Goal: Information Seeking & Learning: Learn about a topic

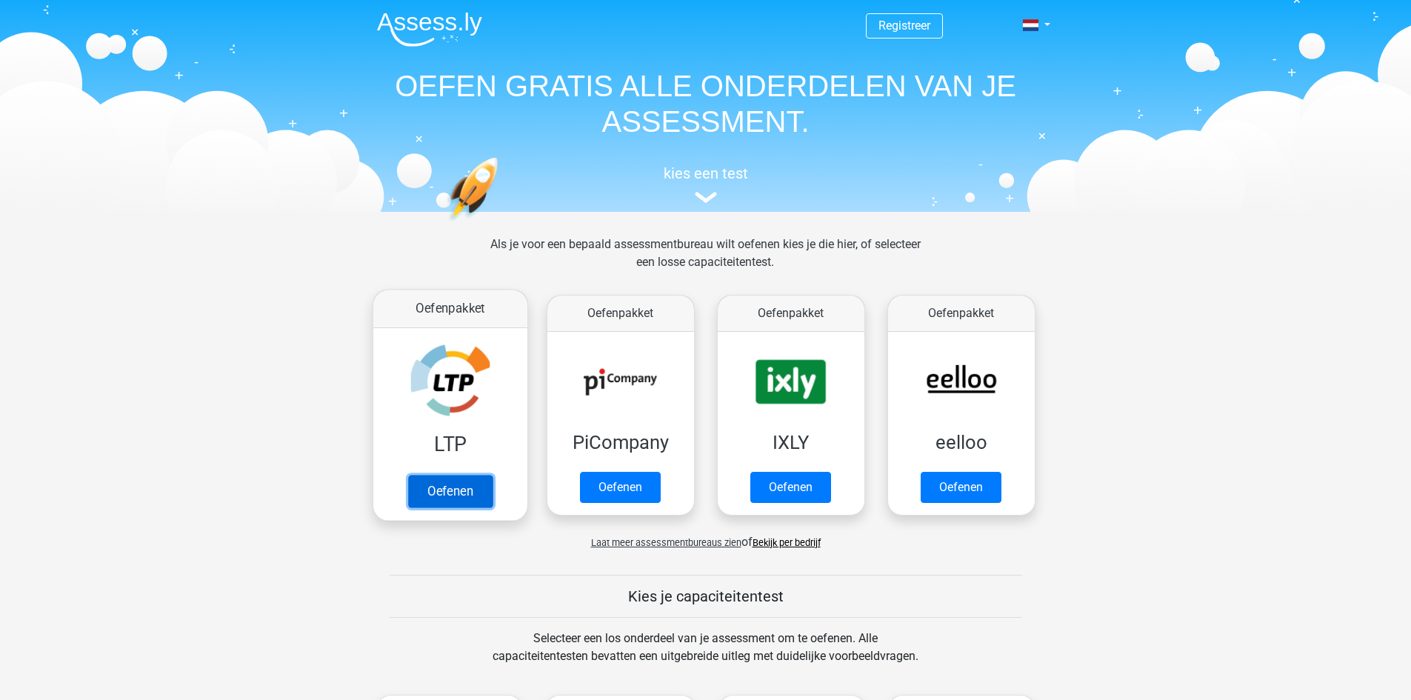
click at [439, 486] on link "Oefenen" at bounding box center [449, 491] width 84 height 33
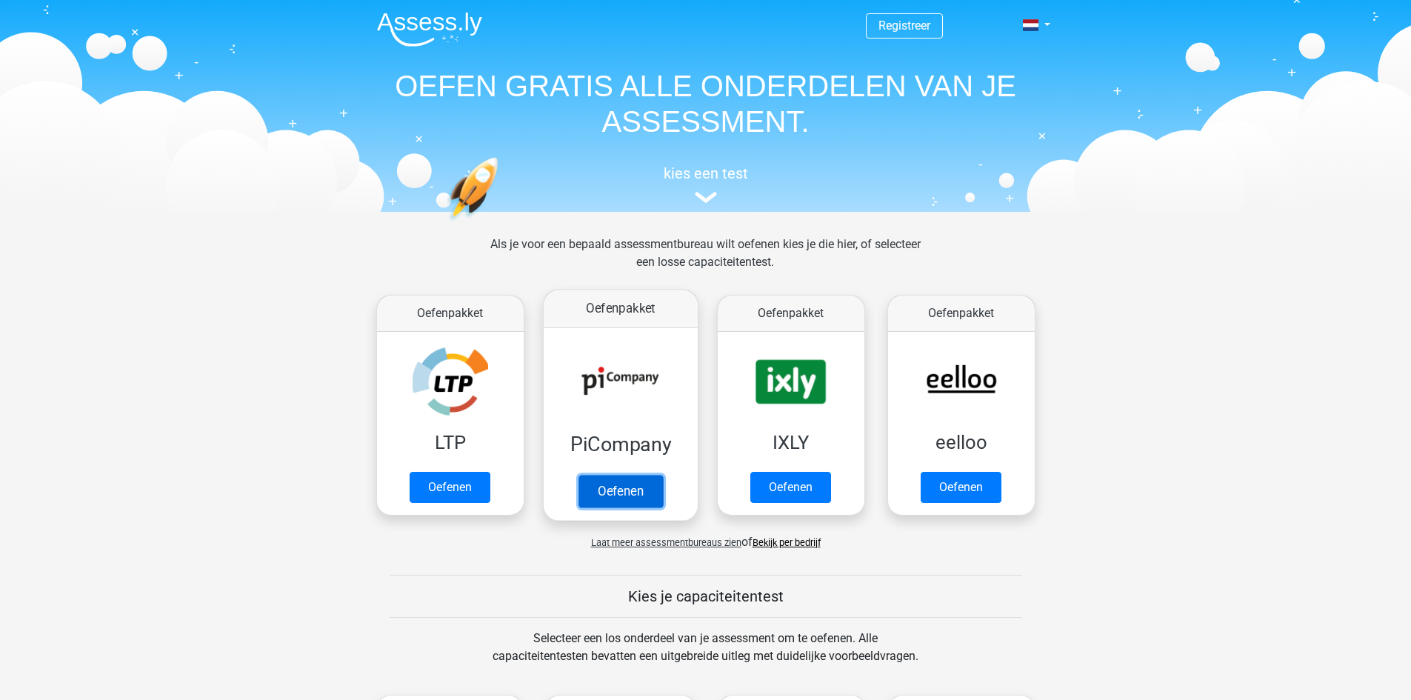
click at [632, 492] on link "Oefenen" at bounding box center [620, 491] width 84 height 33
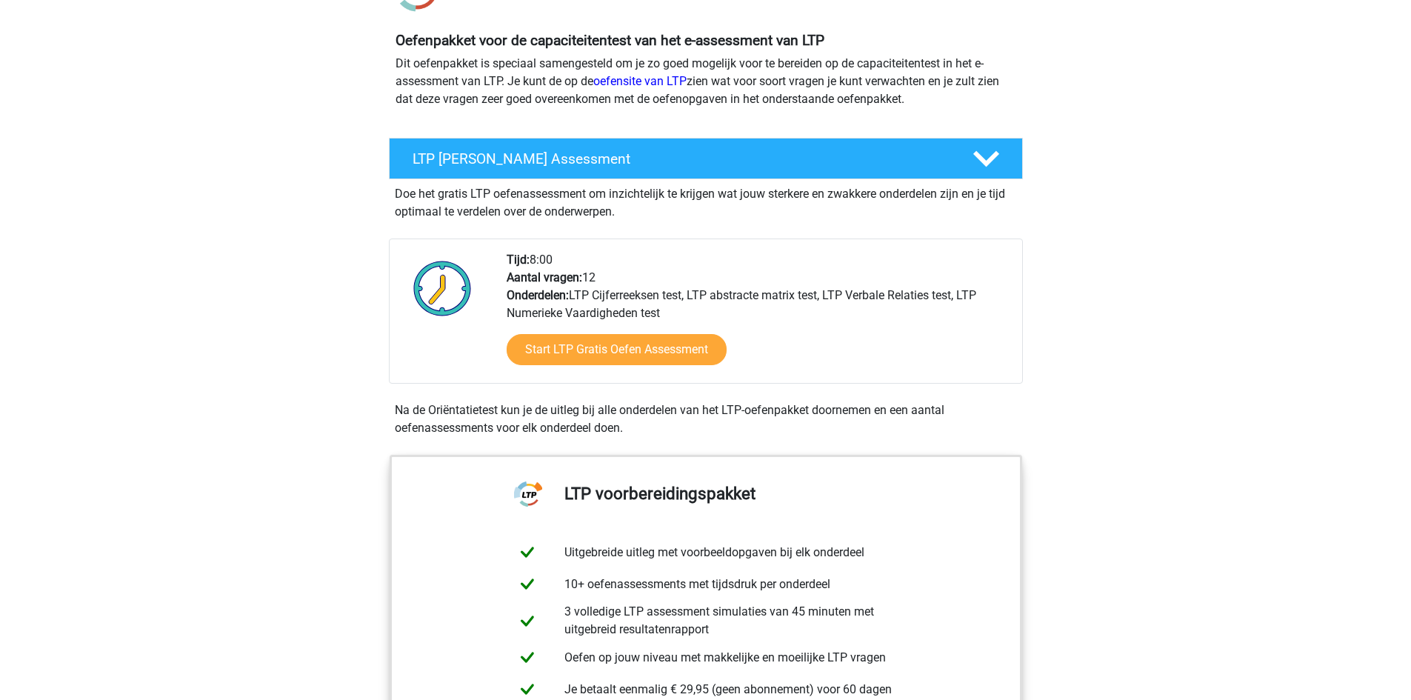
scroll to position [222, 0]
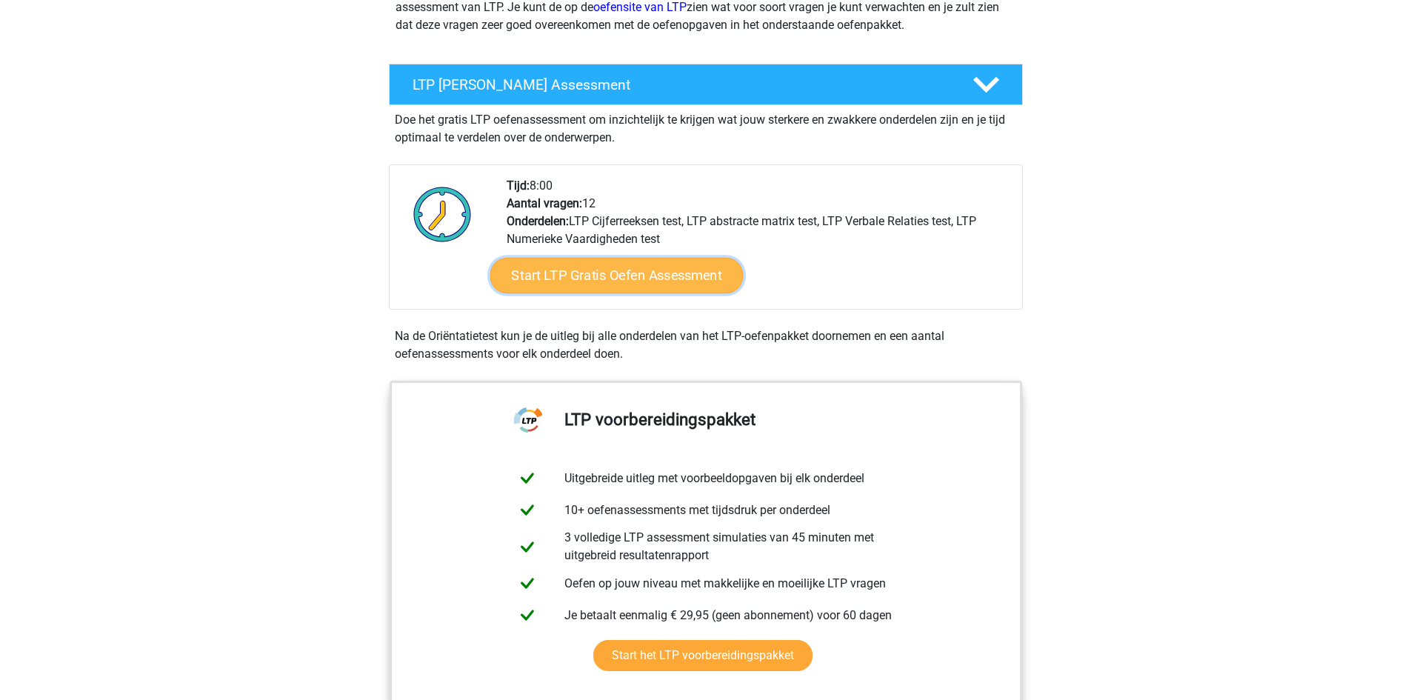
click at [595, 280] on link "Start LTP Gratis Oefen Assessment" at bounding box center [615, 276] width 253 height 36
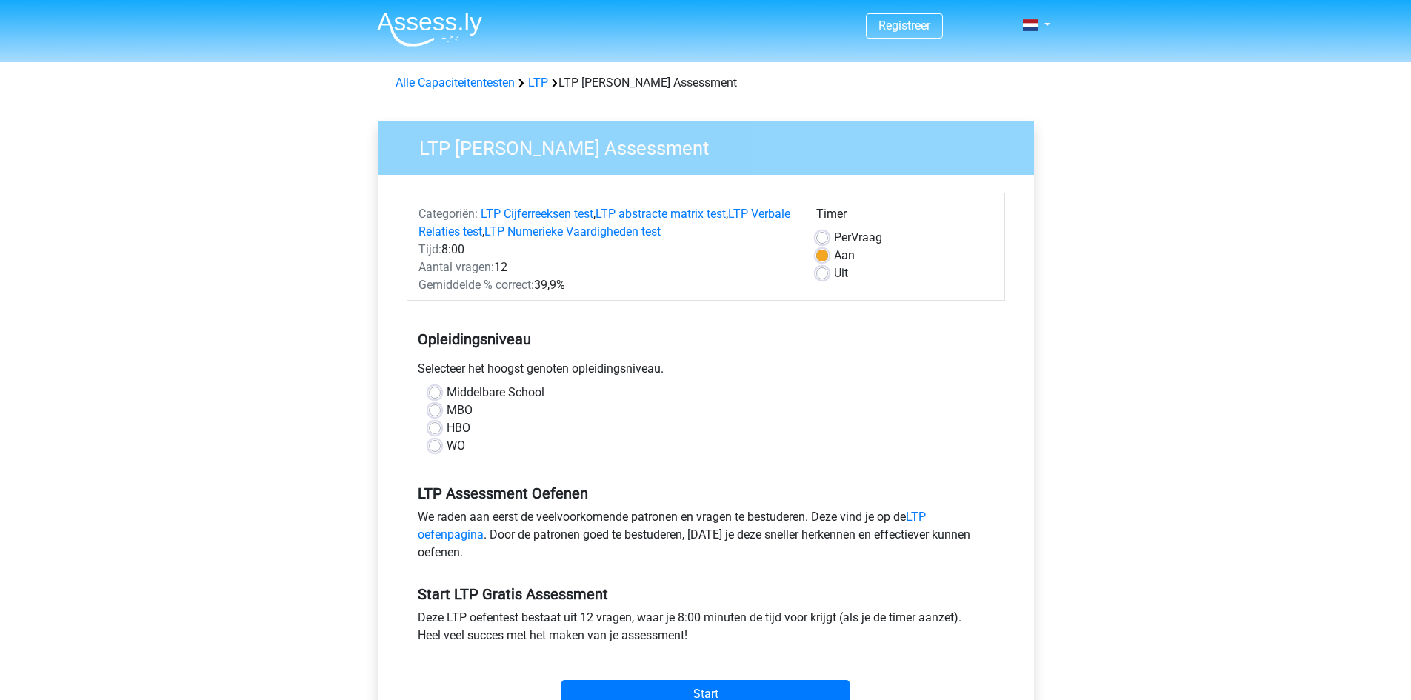
click at [447, 406] on label "MBO" at bounding box center [460, 410] width 26 height 18
click at [435, 406] on input "MBO" at bounding box center [435, 408] width 12 height 15
radio input "true"
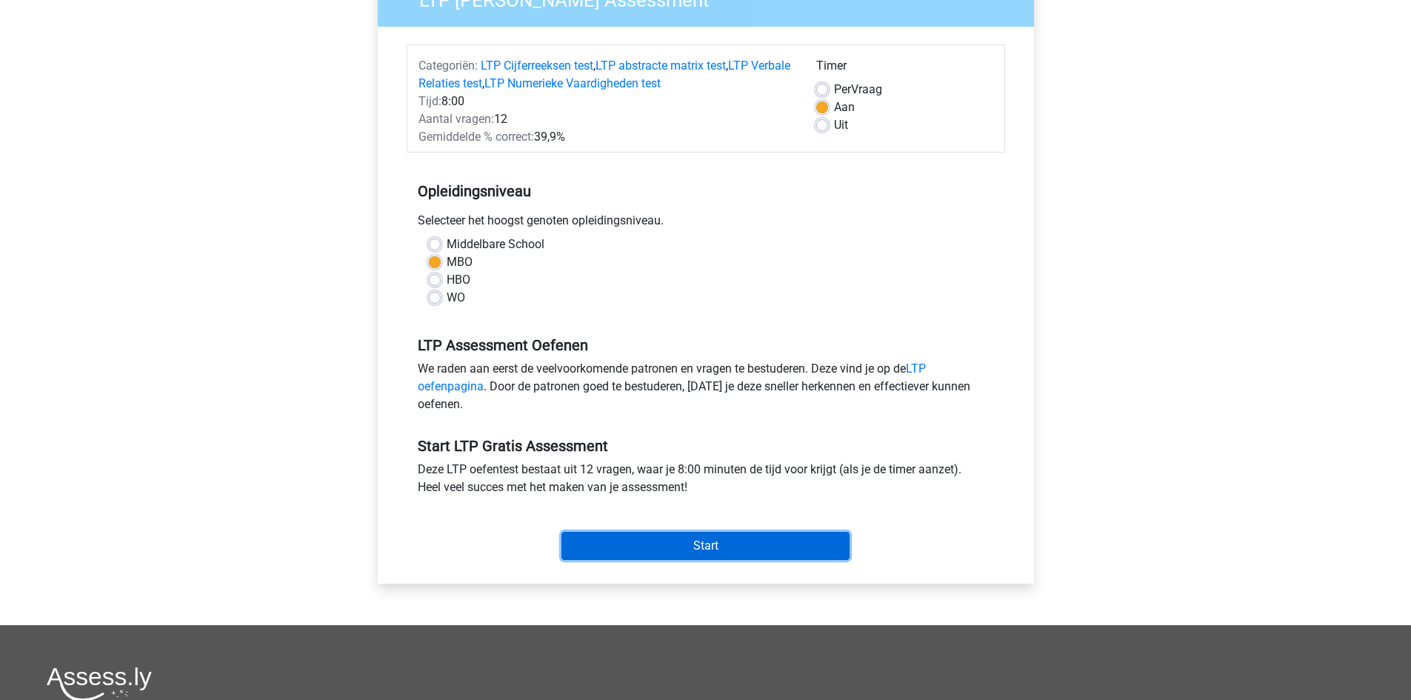
click at [753, 547] on input "Start" at bounding box center [705, 546] width 288 height 28
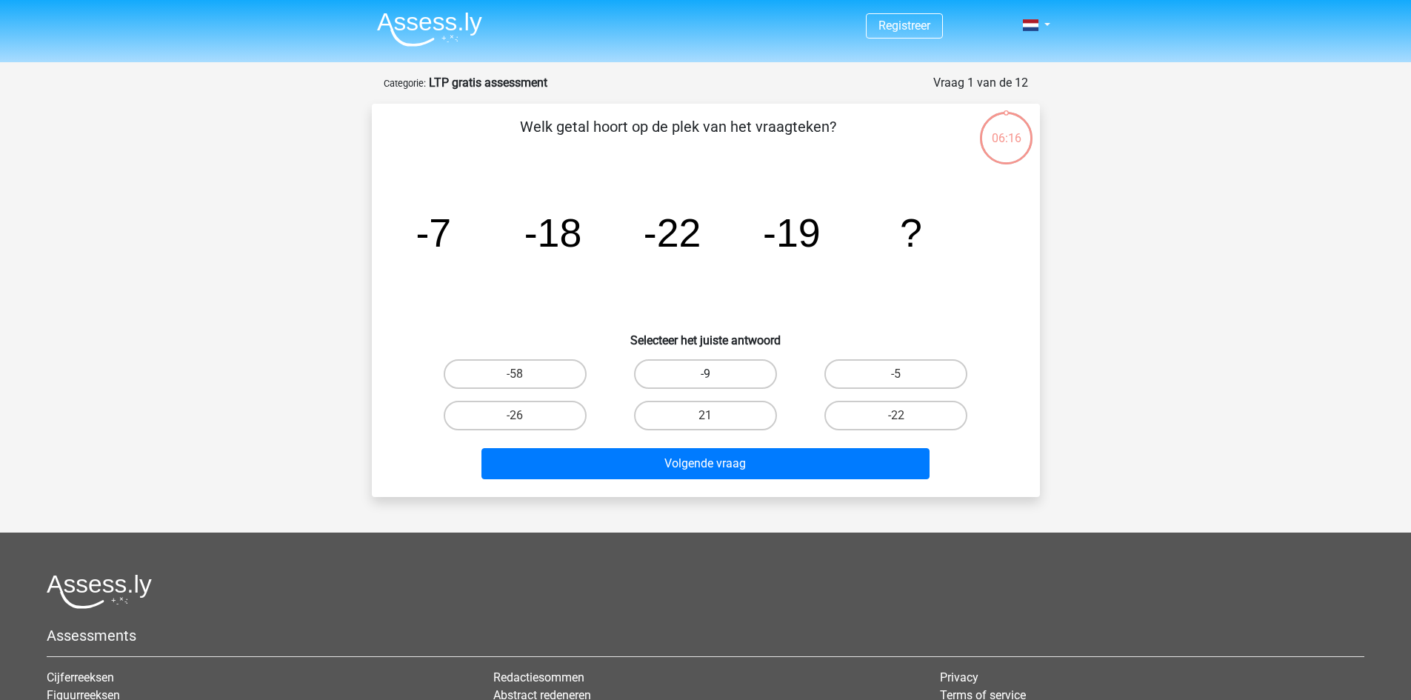
click at [689, 378] on label "-9" at bounding box center [705, 374] width 143 height 30
click at [705, 378] on input "-9" at bounding box center [710, 379] width 10 height 10
radio input "true"
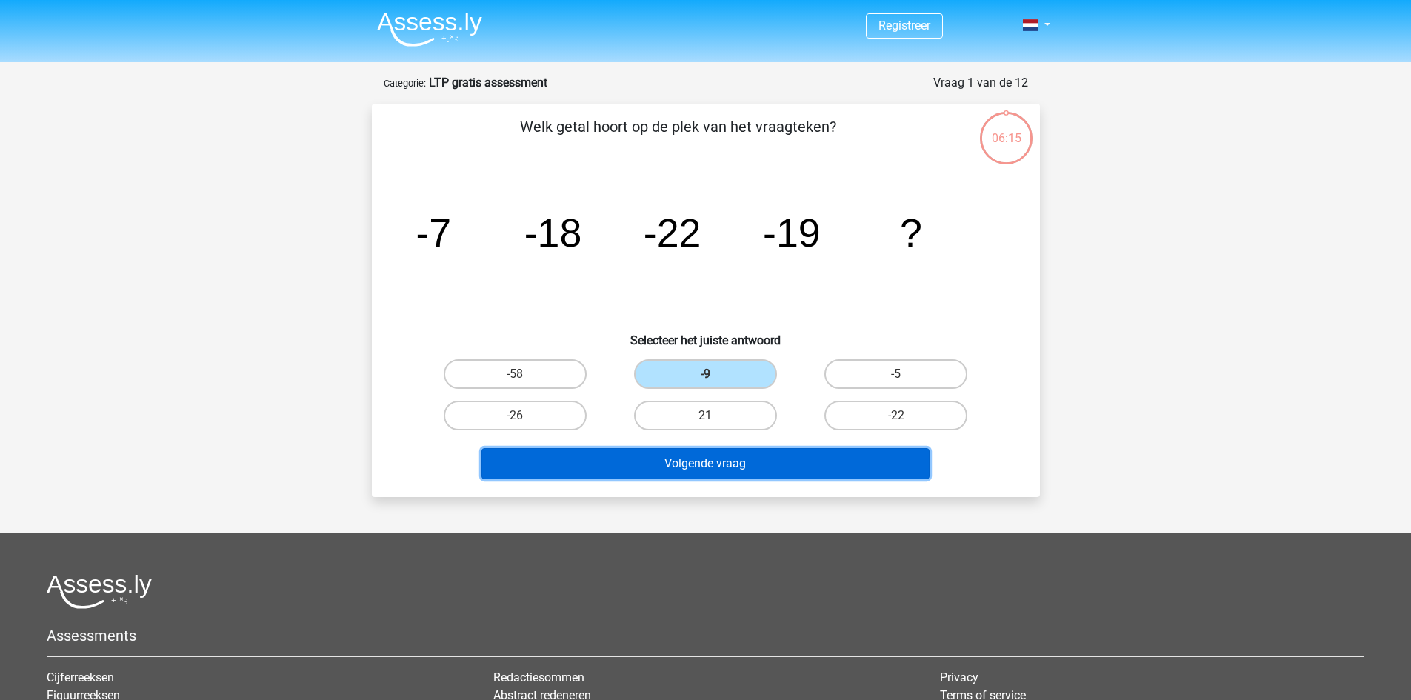
click at [735, 475] on button "Volgende vraag" at bounding box center [705, 463] width 448 height 31
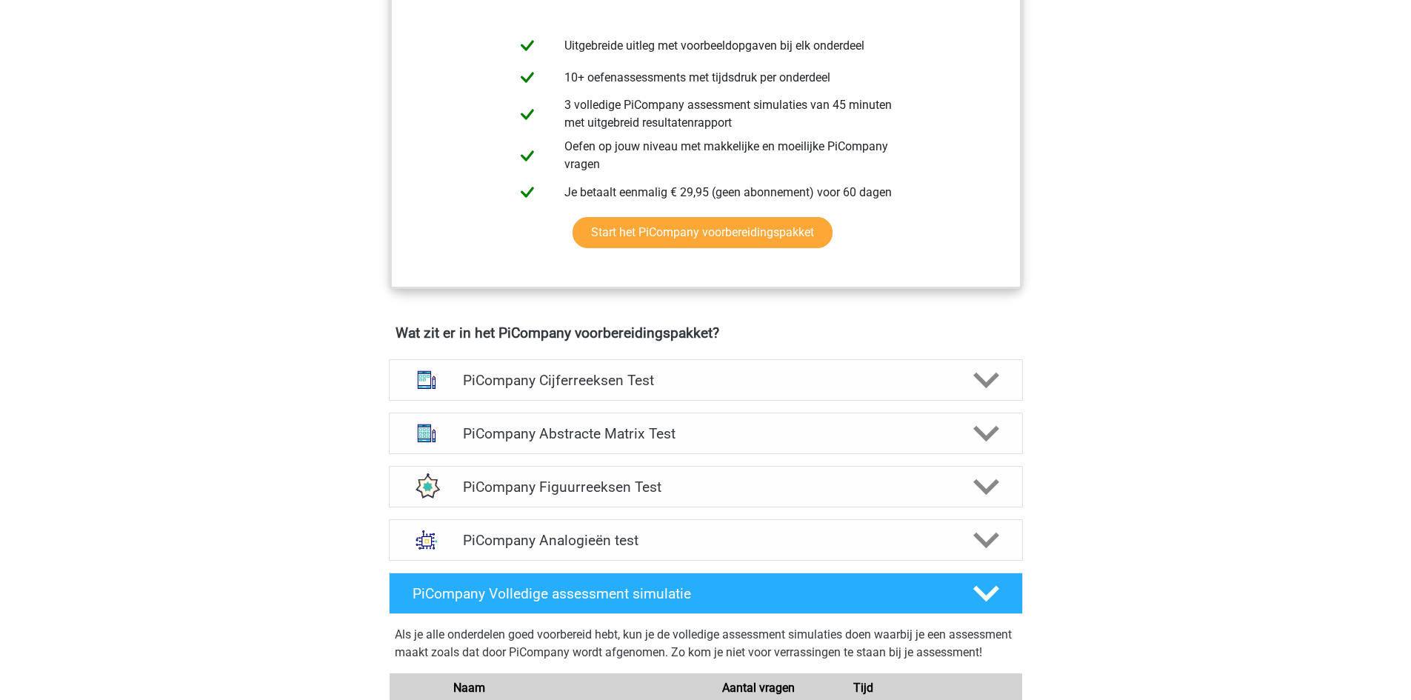
scroll to position [370, 0]
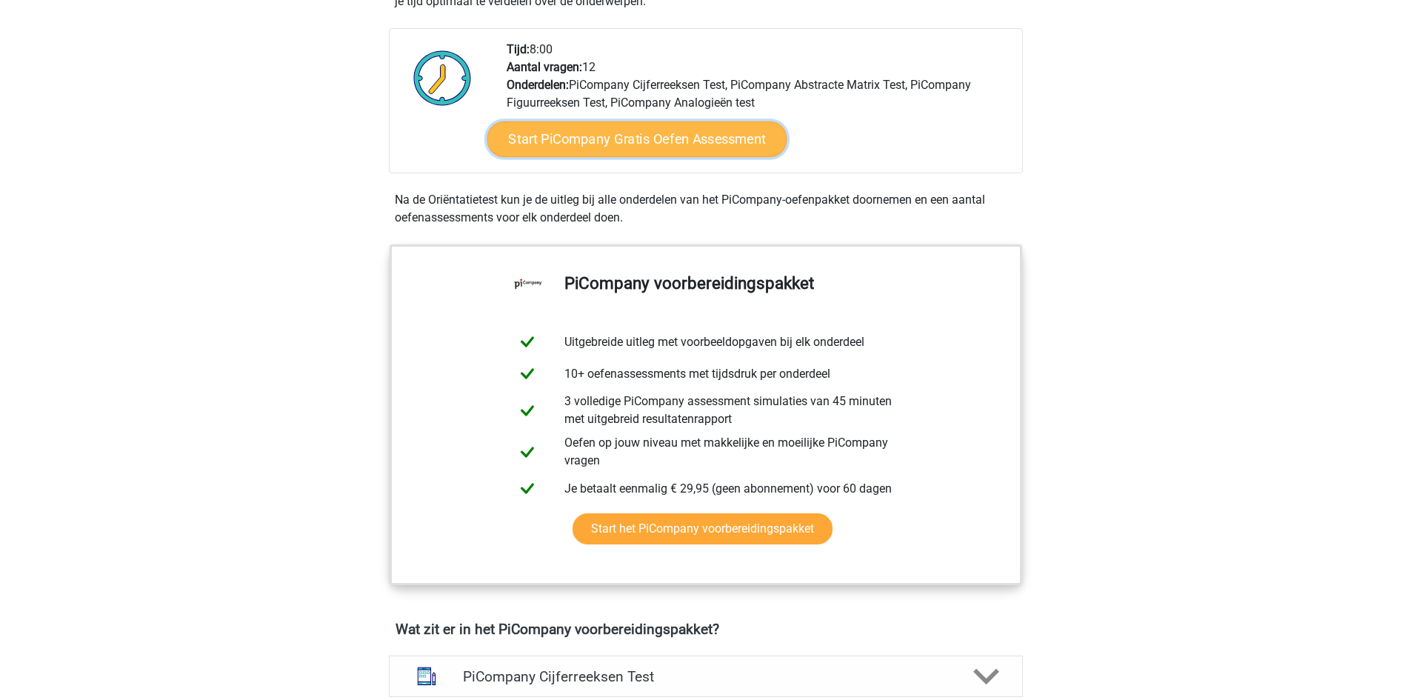
click at [566, 157] on link "Start PiCompany Gratis Oefen Assessment" at bounding box center [636, 139] width 300 height 36
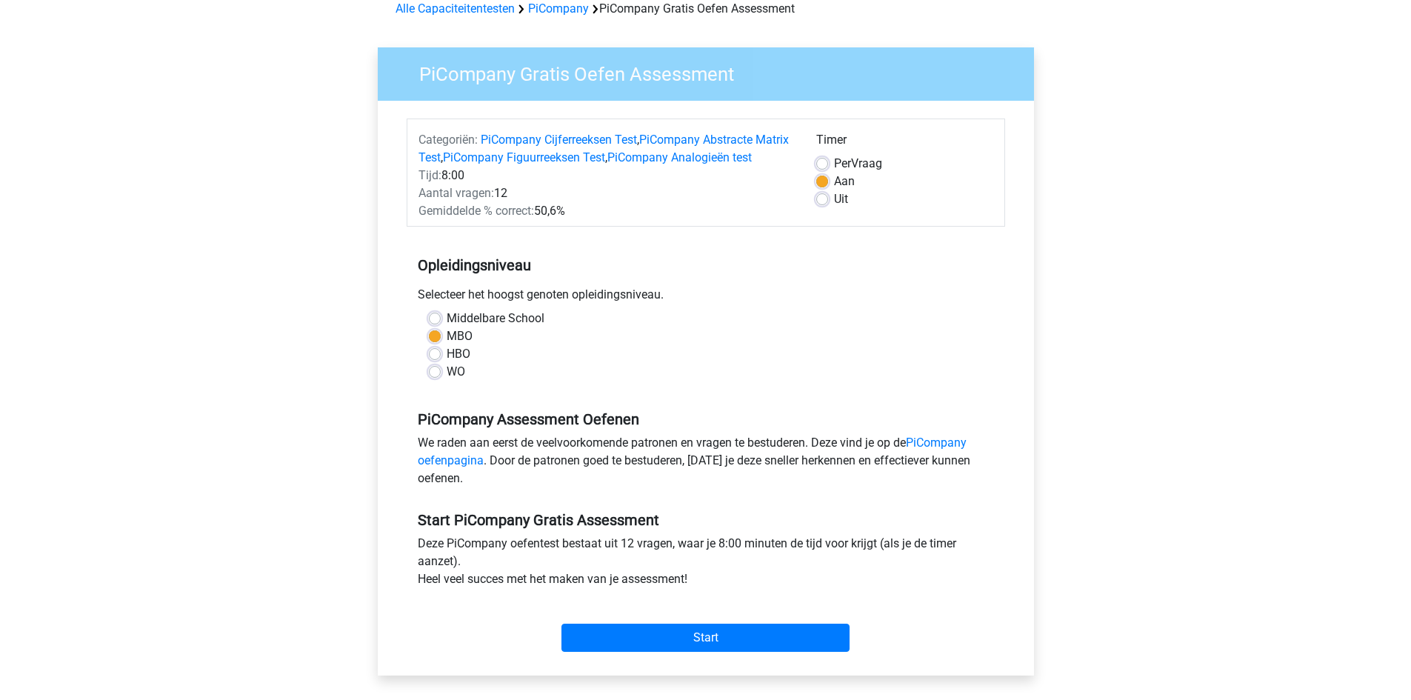
scroll to position [444, 0]
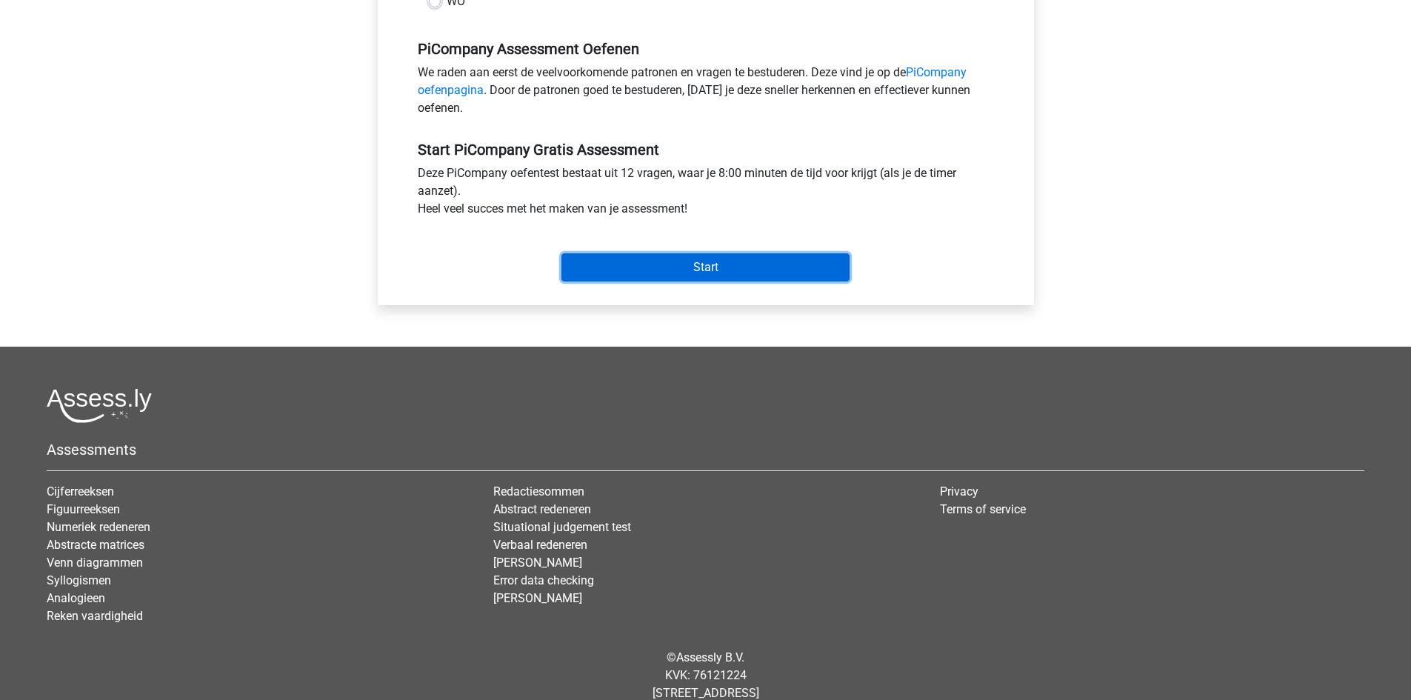
click at [661, 281] on input "Start" at bounding box center [705, 267] width 288 height 28
